Goal: Task Accomplishment & Management: Complete application form

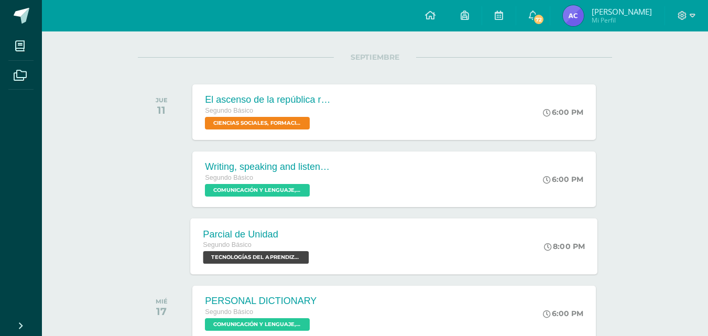
scroll to position [140, 0]
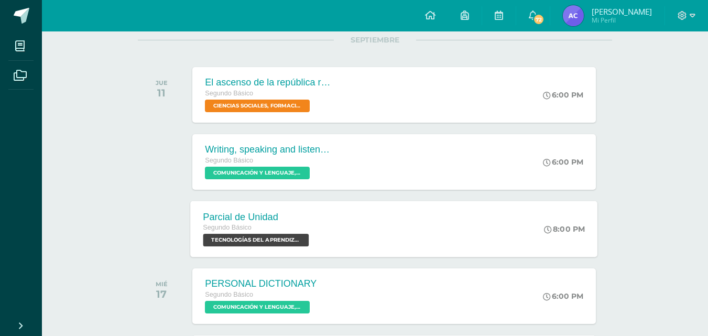
click at [290, 235] on span "TECNOLOGÍAS DEL APRENDIZAJE Y LA COMUNICACIÓN 'Sección B'" at bounding box center [256, 240] width 106 height 13
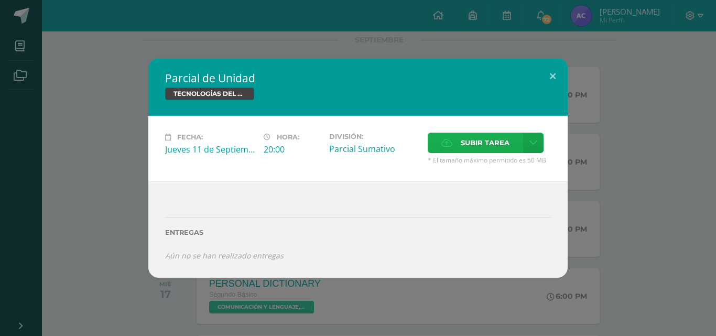
click at [456, 146] on label "Subir tarea" at bounding box center [475, 143] width 95 height 20
click at [0, 0] on input "Subir tarea" at bounding box center [0, 0] width 0 height 0
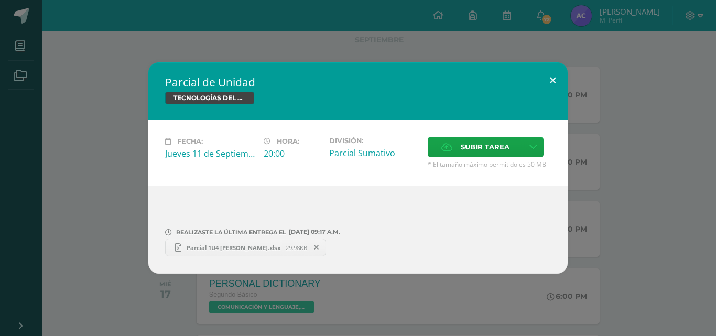
click at [556, 73] on button at bounding box center [553, 80] width 30 height 36
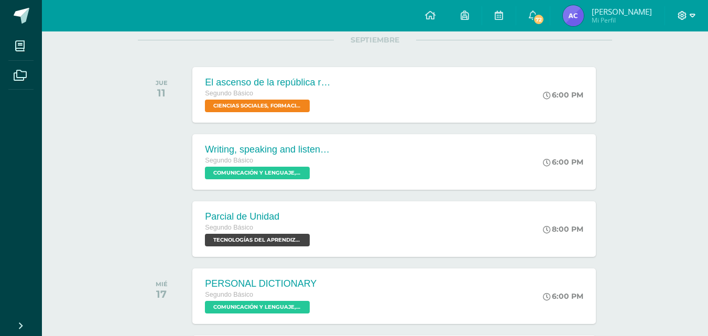
click at [692, 16] on div at bounding box center [686, 15] width 43 height 31
click at [693, 17] on icon at bounding box center [692, 15] width 6 height 9
click at [669, 67] on span "Cerrar sesión" at bounding box center [658, 72] width 47 height 10
